Goal: Information Seeking & Learning: Learn about a topic

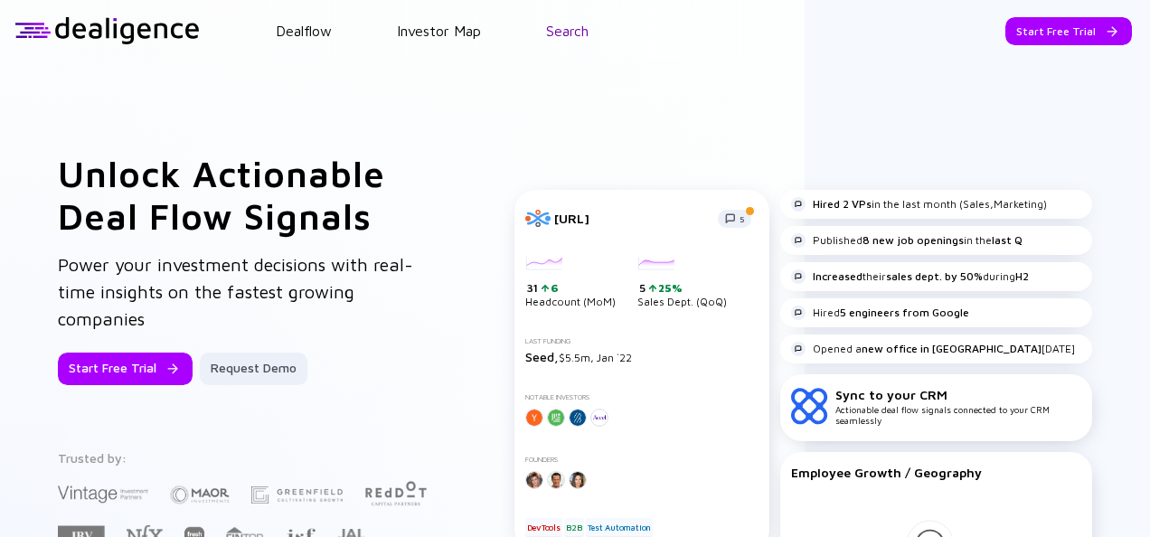
click at [588, 27] on link "Search" at bounding box center [567, 31] width 42 height 16
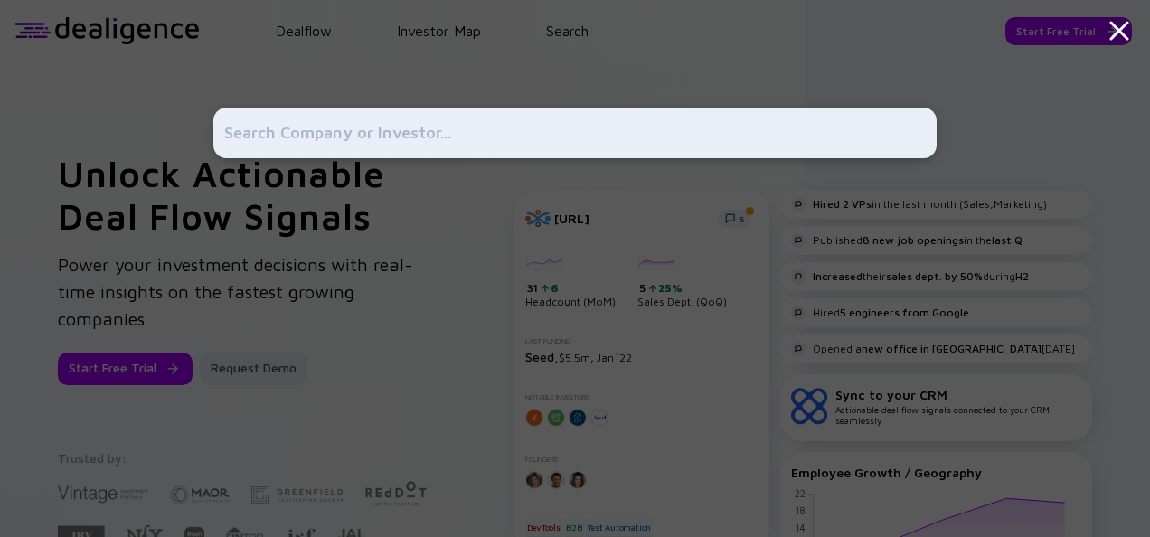
click at [546, 138] on input "text" at bounding box center [575, 133] width 702 height 33
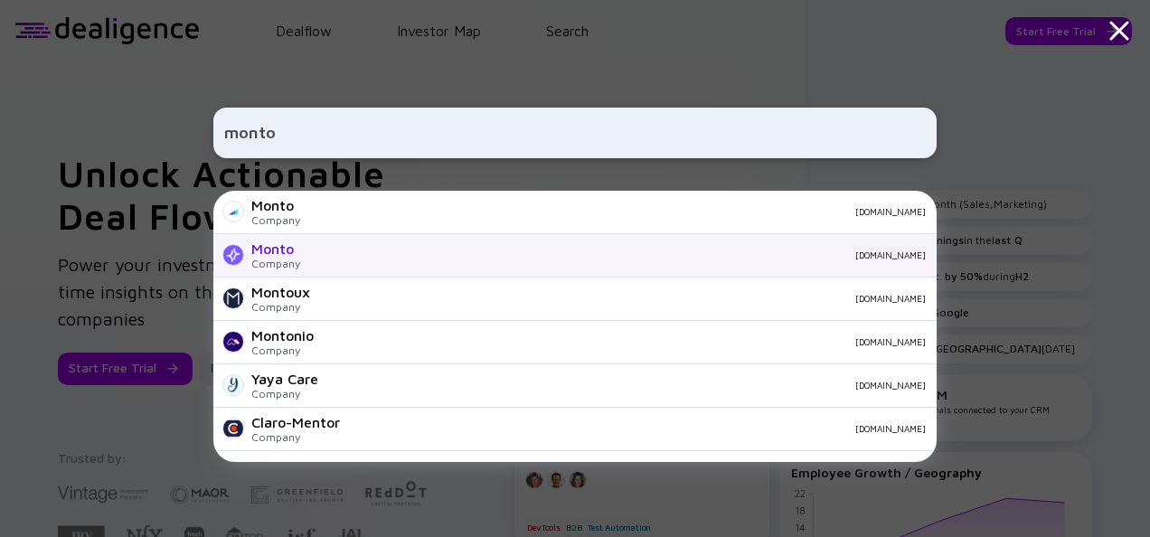
type input "monto"
click at [420, 269] on div "Monto Company [DOMAIN_NAME]" at bounding box center [574, 255] width 723 height 43
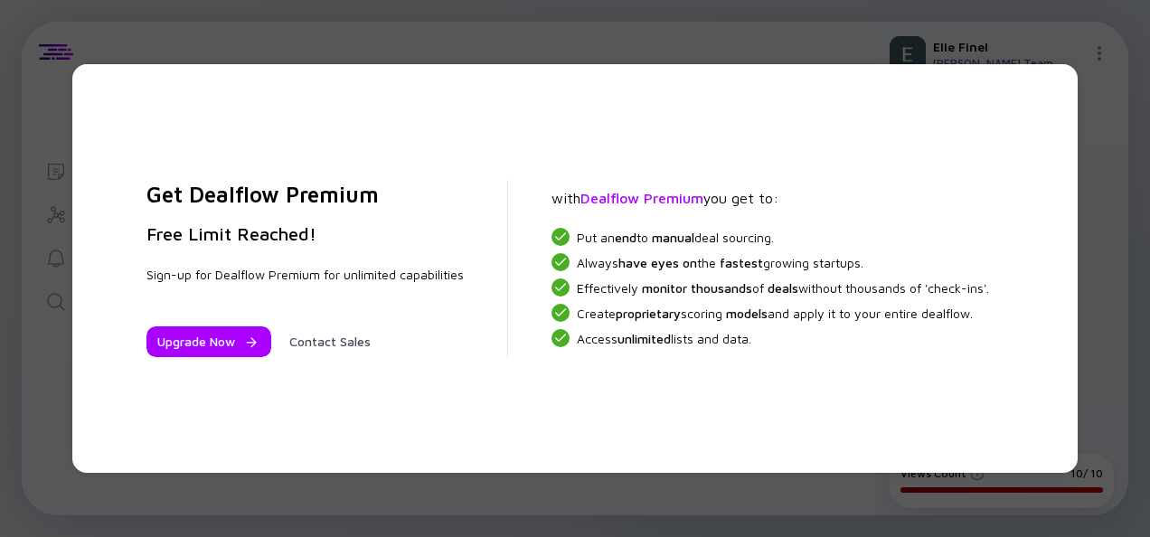
click at [987, 22] on div "Get Dealflow Premium Free Limit Reached! Sign-up for Dealflow Premium for unlim…" at bounding box center [575, 268] width 1150 height 537
click at [932, 114] on div "Get Dealflow Premium Free Limit Reached! Sign-up for Dealflow Premium for unlim…" at bounding box center [575, 268] width 915 height 336
click at [590, 80] on div "Get Dealflow Premium Free Limit Reached! Sign-up for Dealflow Premium for unlim…" at bounding box center [575, 268] width 1006 height 409
click at [758, 414] on div "Get Dealflow Premium Free Limit Reached! Sign-up for Dealflow Premium for unlim…" at bounding box center [575, 268] width 915 height 336
click at [913, 109] on div "Get Dealflow Premium Free Limit Reached! Sign-up for Dealflow Premium for unlim…" at bounding box center [575, 268] width 915 height 336
